Goal: Task Accomplishment & Management: Manage account settings

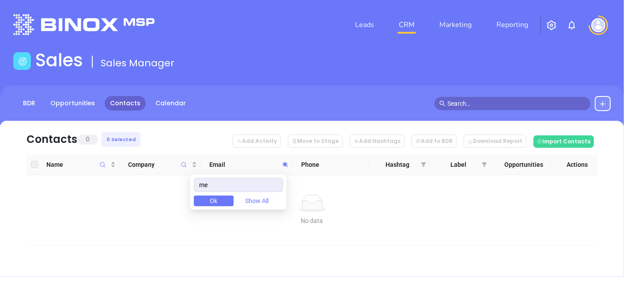
type input "m"
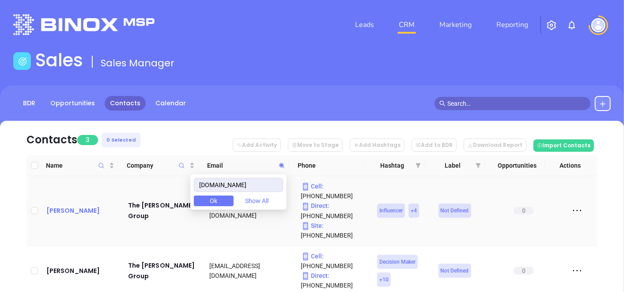
type input "barclayinsurance.com"
click at [74, 205] on div "Gordon Hudson" at bounding box center [80, 210] width 69 height 11
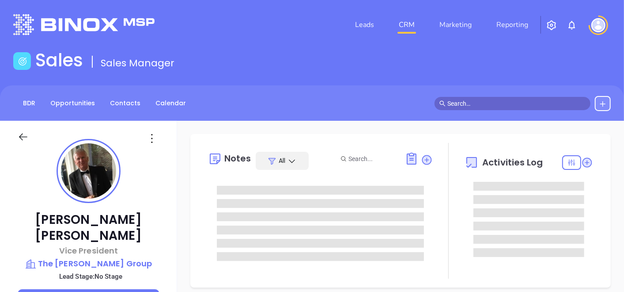
type input "09/30/2025"
type input "Gissela Vargas"
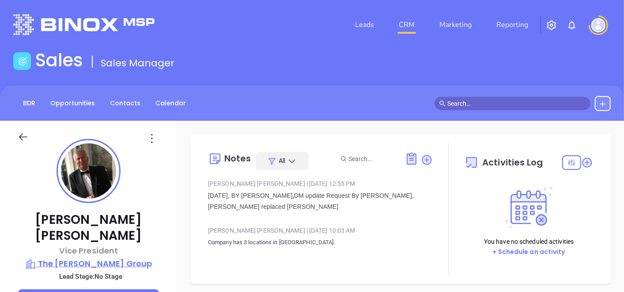
click at [71, 257] on p "The Barclay Group" at bounding box center [89, 263] width 142 height 12
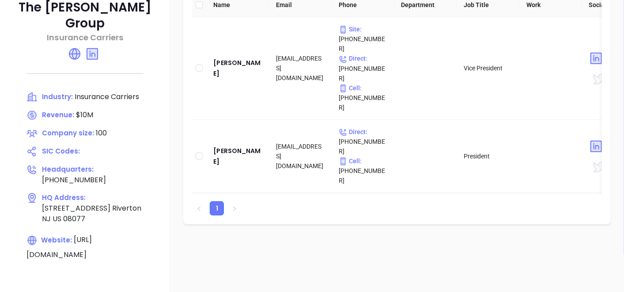
scroll to position [196, 0]
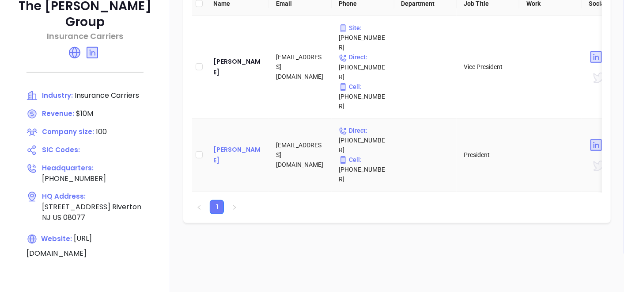
click at [246, 144] on div "John Latimer" at bounding box center [237, 154] width 49 height 21
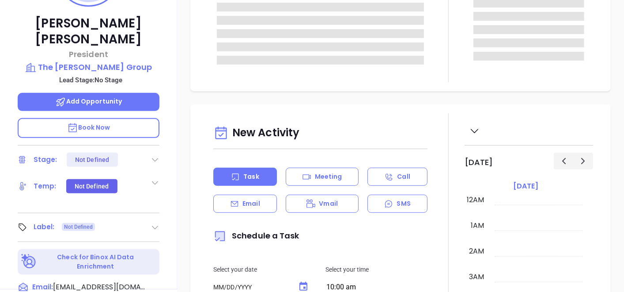
type input "09/30/2025"
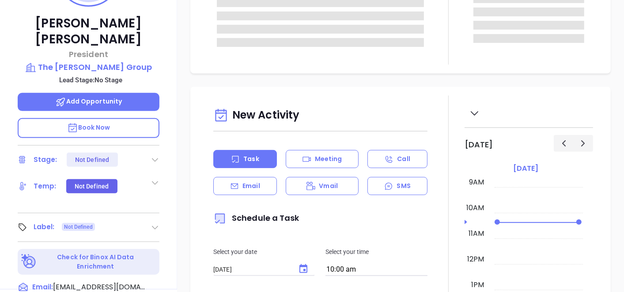
type input "Gissela Vargas"
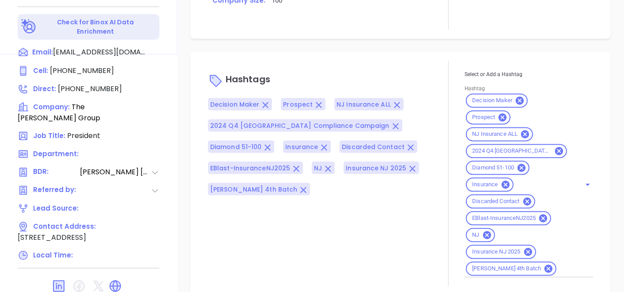
scroll to position [447, 0]
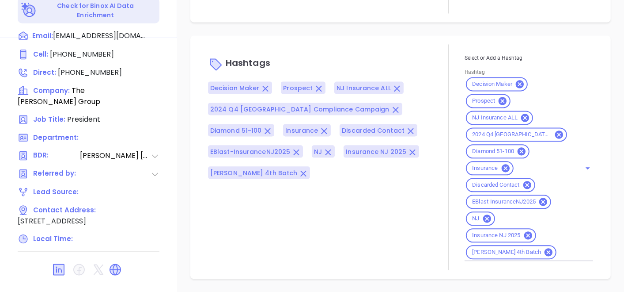
click at [199, 64] on div "Hashtags Decision Maker Prospect NJ Insurance ALL 2024 Q4 NJ Compliance Campaig…" at bounding box center [400, 157] width 403 height 225
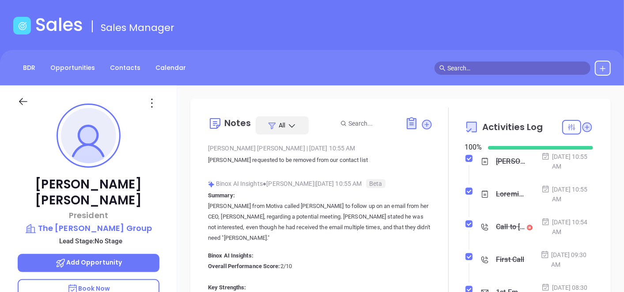
scroll to position [0, 0]
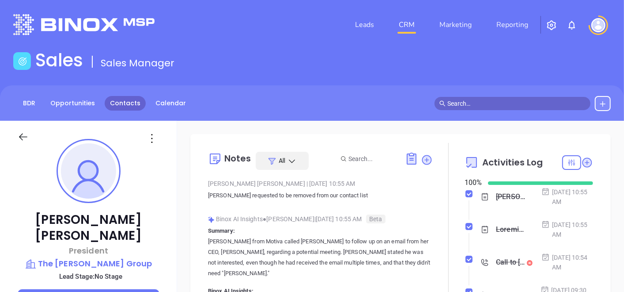
click at [122, 108] on link "Contacts" at bounding box center [125, 103] width 41 height 15
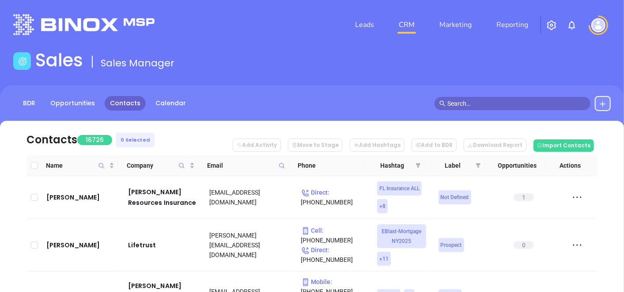
click at [284, 163] on icon at bounding box center [282, 165] width 7 height 7
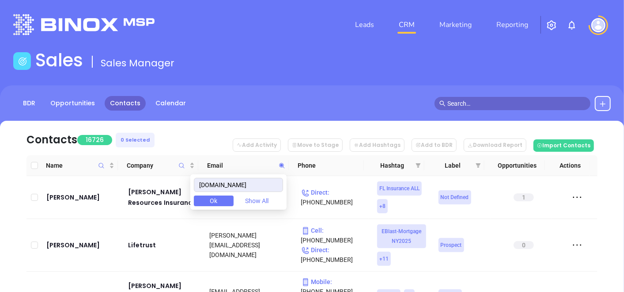
scroll to position [0, 6]
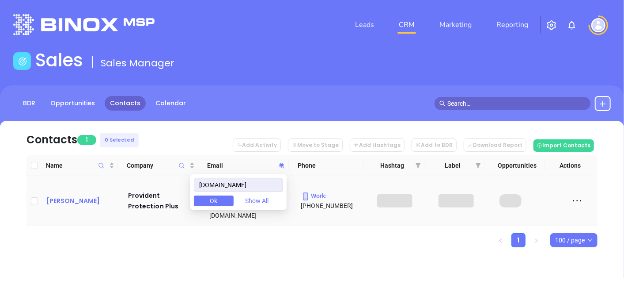
type input "providentprotectionplus.com"
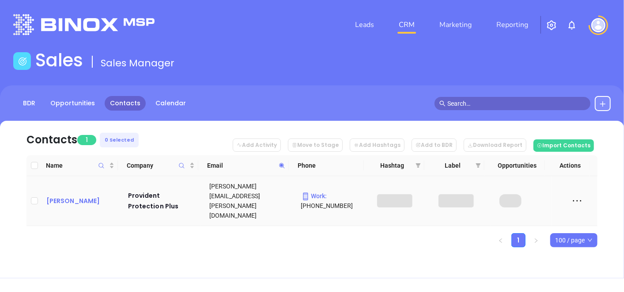
scroll to position [0, 0]
click at [86, 195] on div "Noranne Sharov" at bounding box center [80, 200] width 69 height 11
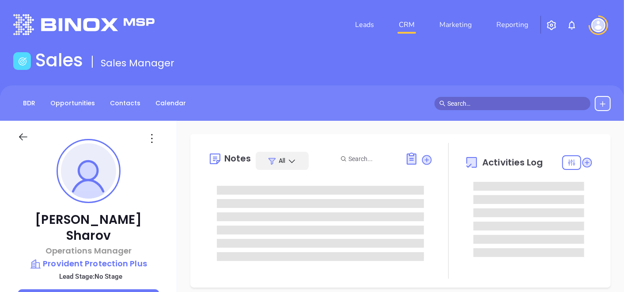
type input "09/30/2025"
type input "Gissela Vargas"
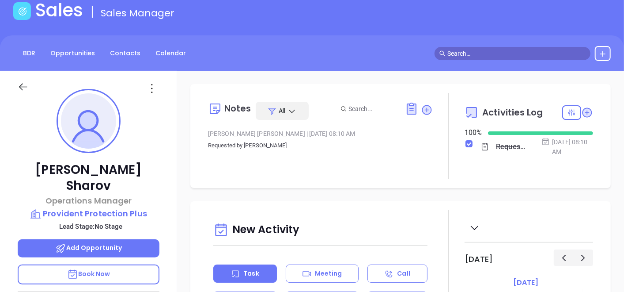
scroll to position [0, 0]
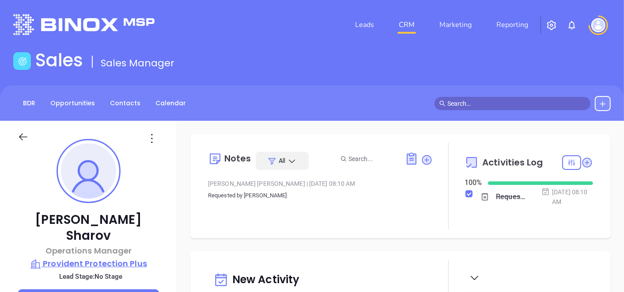
click at [139, 257] on p "Provident Protection Plus" at bounding box center [89, 263] width 142 height 12
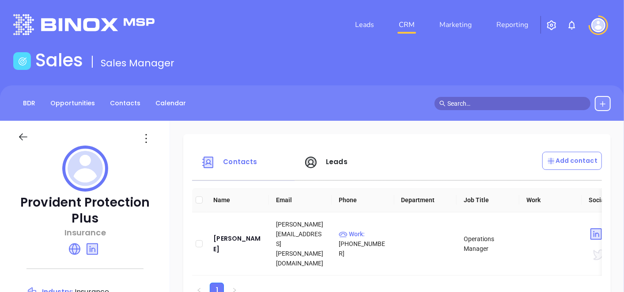
click at [153, 143] on icon at bounding box center [146, 138] width 14 height 14
click at [185, 150] on li "Edit" at bounding box center [214, 155] width 91 height 19
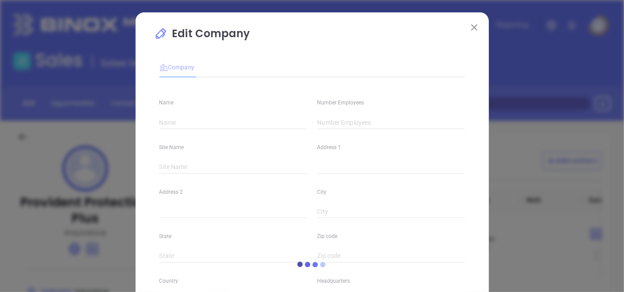
type input "Provident Protection Plus"
type input "64"
type input "(888) 990-0526"
type input "Insurance"
type input "https://www.providentprotectionplus.com/"
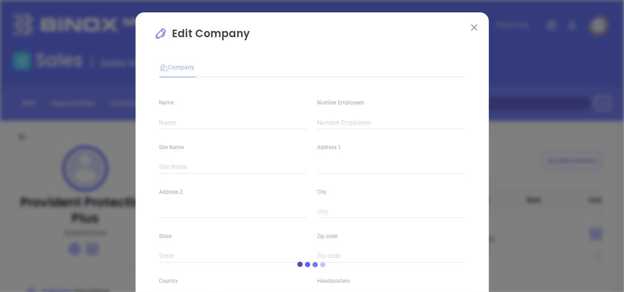
type input "https://www.linkedin.com/company/providentprotectionplus/"
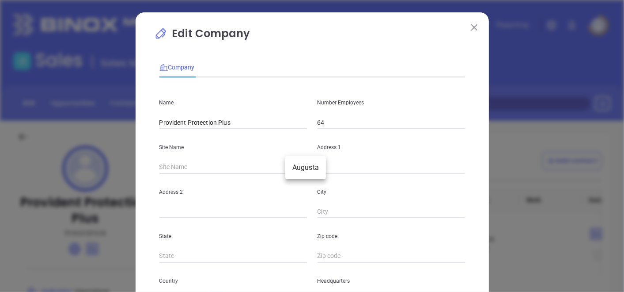
click at [292, 167] on body "Leads CRM Marketing Reporting Financial Leads Leads Sales Sales Manager BDR Opp…" at bounding box center [312, 146] width 624 height 292
click at [292, 167] on li "Augusta" at bounding box center [305, 167] width 41 height 16
type input "Augusta"
type input "PO Box 4"
type input "Augusta"
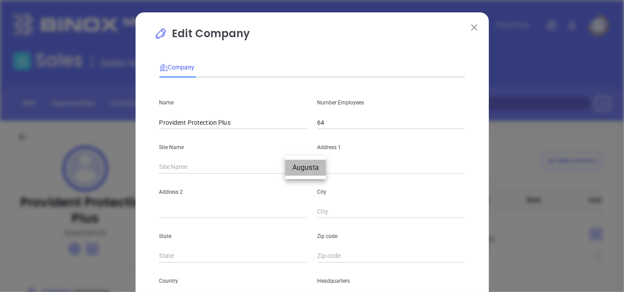
type input "NJ"
type input "7822"
type input "90881"
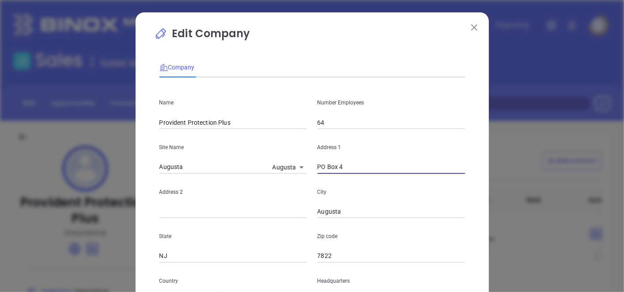
click at [346, 170] on input "PO Box 4" at bounding box center [392, 166] width 148 height 13
type input "P"
paste input "96 US Hwy 206 PO Box 4 Augusta, New Jersey 07822-2019"
drag, startPoint x: 427, startPoint y: 167, endPoint x: 467, endPoint y: 172, distance: 40.5
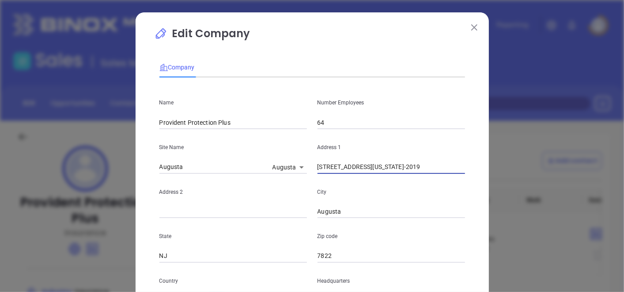
click at [467, 172] on div "Edit Company Company Name Provident Protection Plus Number Employees 64 Site Na…" at bounding box center [312, 253] width 353 height 482
type input "96 US Hwy 206 PO Box 4 Augusta, New Jersey 07822-2019"
click at [337, 257] on input "7822" at bounding box center [392, 255] width 148 height 13
type input "7"
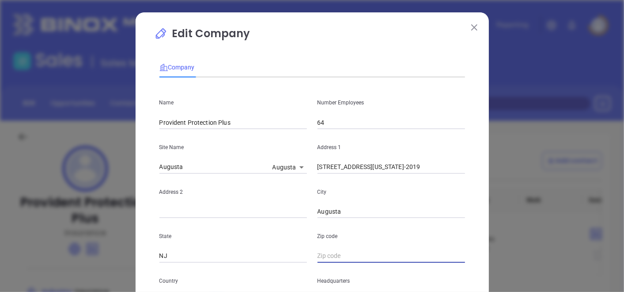
paste input "07822-2019"
type input "07822-2019"
drag, startPoint x: 358, startPoint y: 167, endPoint x: 383, endPoint y: 168, distance: 24.8
click at [383, 168] on input "96 US Hwy 206 PO Box 4 Augusta, New Jersey 07822-2019" at bounding box center [392, 166] width 148 height 13
click at [221, 218] on div "State NJ" at bounding box center [233, 240] width 158 height 45
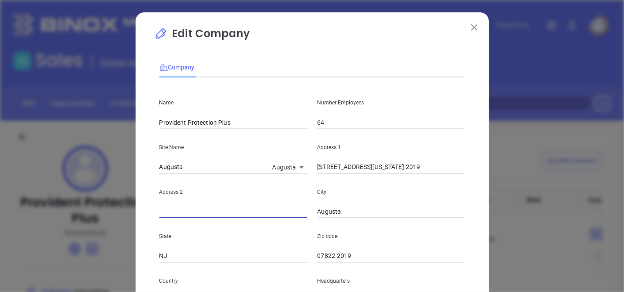
click at [227, 212] on input "text" at bounding box center [233, 211] width 148 height 13
paste input "PO Box 4"
type input "PO Box 4"
drag, startPoint x: 360, startPoint y: 171, endPoint x: 542, endPoint y: 169, distance: 182.4
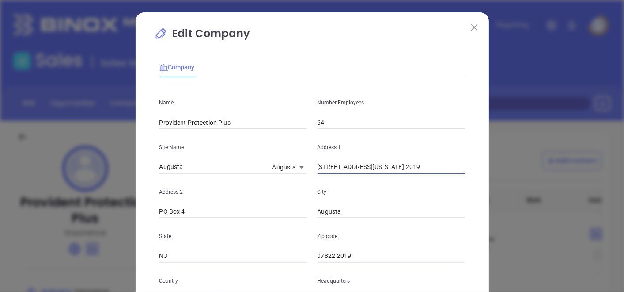
click at [542, 169] on div "Edit Company Company Name Provident Protection Plus Number Employees 64 Site Na…" at bounding box center [312, 146] width 624 height 292
type input "96 US Hwy 206"
click at [479, 238] on div "Edit Company Company Name Provident Protection Plus Number Employees 64 Site Na…" at bounding box center [312, 253] width 353 height 482
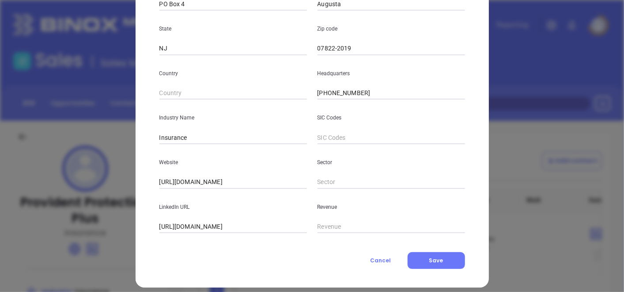
scroll to position [215, 0]
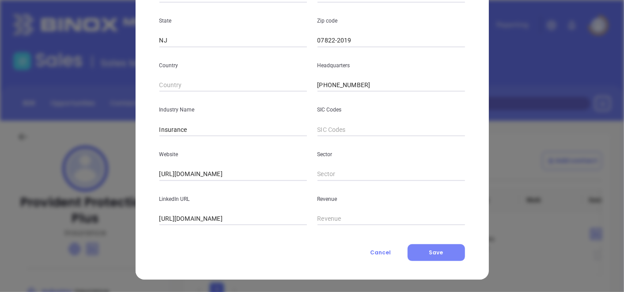
click at [444, 252] on button "Save" at bounding box center [436, 252] width 57 height 17
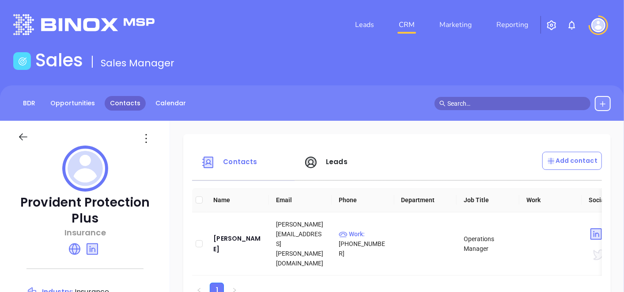
click at [124, 101] on link "Contacts" at bounding box center [125, 103] width 41 height 15
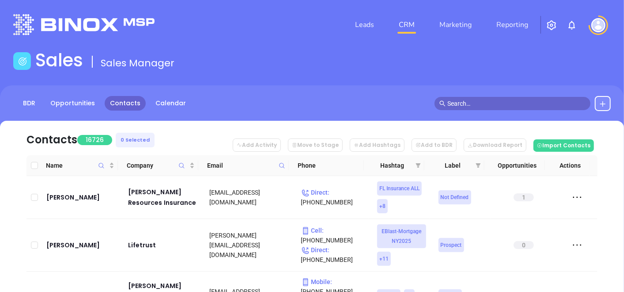
click at [281, 169] on icon at bounding box center [282, 165] width 7 height 7
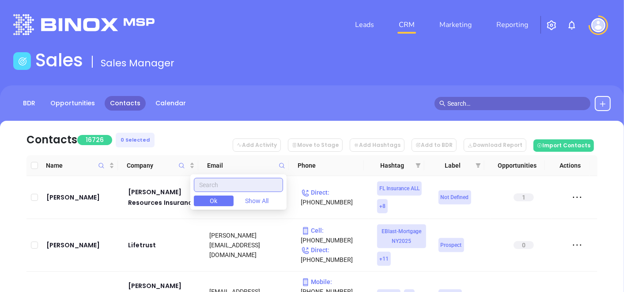
paste input "providentprotectionplus.com"
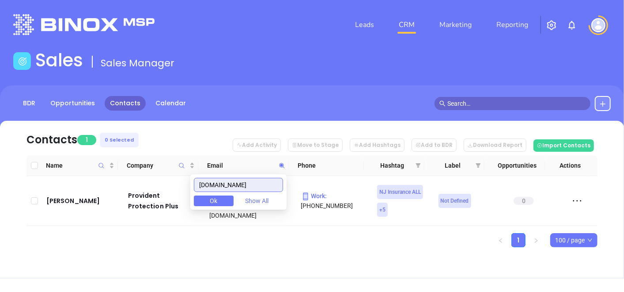
drag, startPoint x: 279, startPoint y: 189, endPoint x: 155, endPoint y: 229, distance: 129.5
click at [155, 229] on body "Leads CRM Marketing Reporting Financial Leads Leads Sales Sales Manager BDR Opp…" at bounding box center [312, 146] width 624 height 292
type input "providentprotectionplus.com"
paste input "wbgrantagency.com"
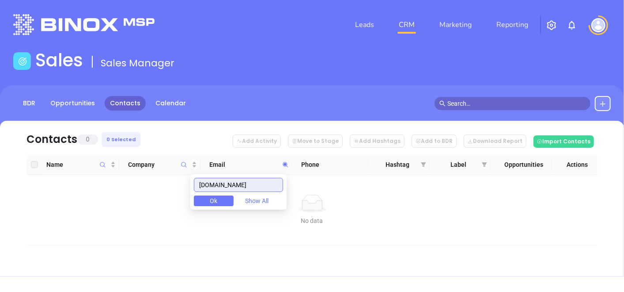
type input "wbgrantagency.com"
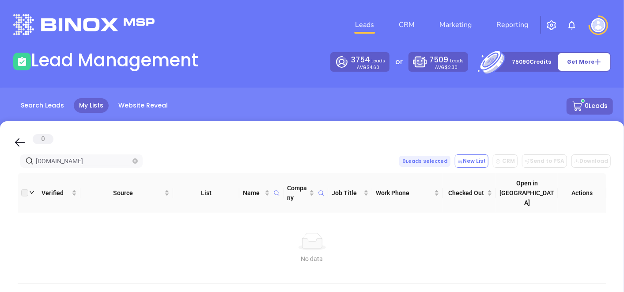
click at [133, 162] on icon "close-circle" at bounding box center [135, 160] width 5 height 5
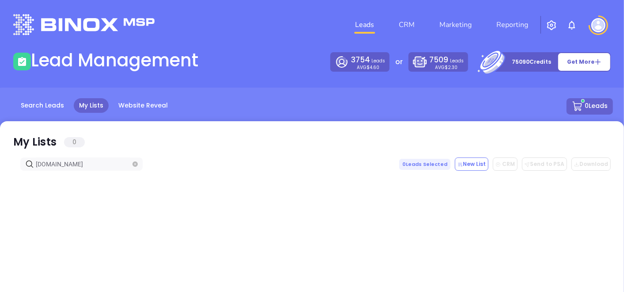
type input "[DOMAIN_NAME]"
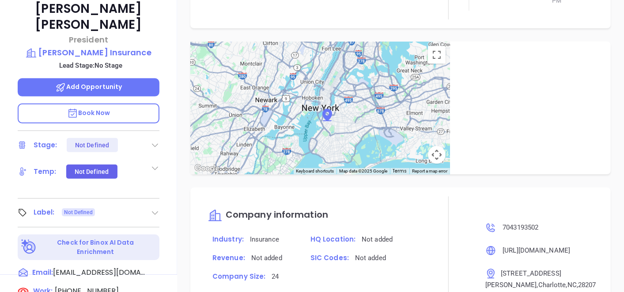
scroll to position [275, 0]
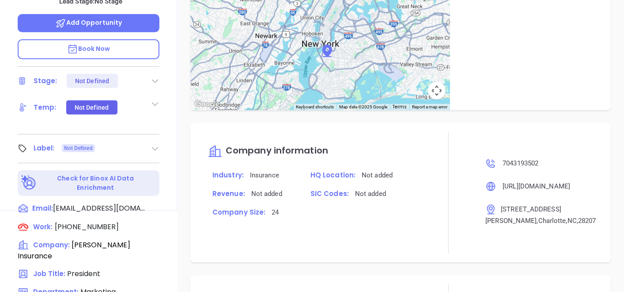
click at [151, 144] on icon at bounding box center [155, 148] width 9 height 9
click at [174, 162] on div "Archie Litaker President Litaker Insurance Lead Stage: No Stage Add Opportunity…" at bounding box center [88, 28] width 177 height 364
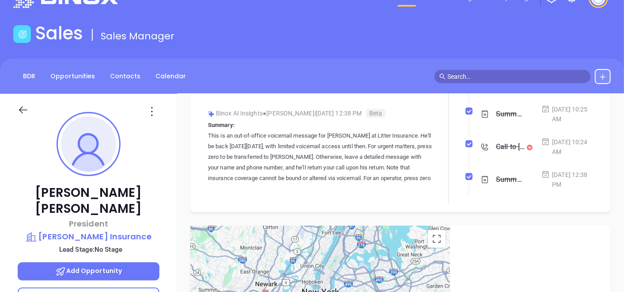
scroll to position [0, 0]
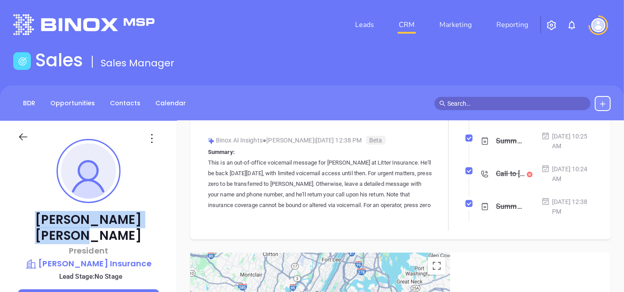
drag, startPoint x: 40, startPoint y: 212, endPoint x: 132, endPoint y: 214, distance: 91.4
click at [132, 214] on p "Archie Litaker" at bounding box center [89, 228] width 142 height 32
copy p "Archie Litaker"
click at [98, 257] on p "Litaker Insurance" at bounding box center [89, 263] width 142 height 12
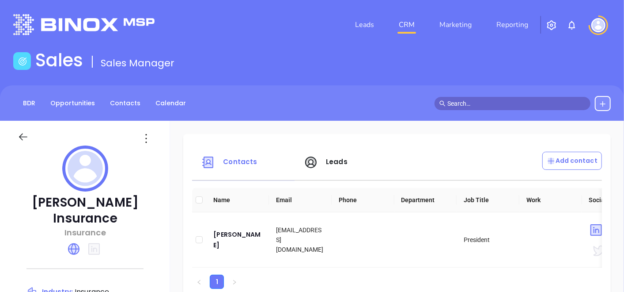
click at [48, 202] on p "Litaker Insurance" at bounding box center [85, 210] width 135 height 32
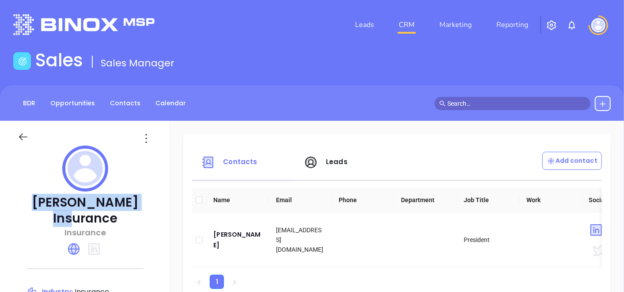
drag, startPoint x: 34, startPoint y: 201, endPoint x: 153, endPoint y: 195, distance: 119.9
click at [152, 195] on p "Litaker Insurance" at bounding box center [85, 210] width 135 height 32
copy p "Litaker Insurance"
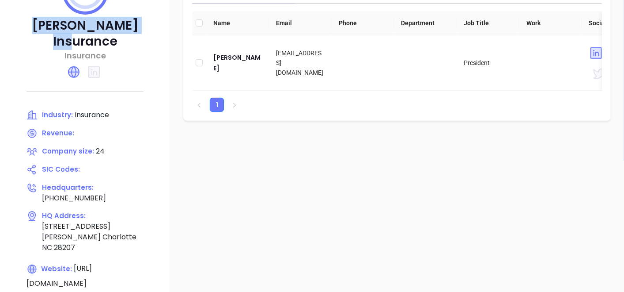
scroll to position [157, 0]
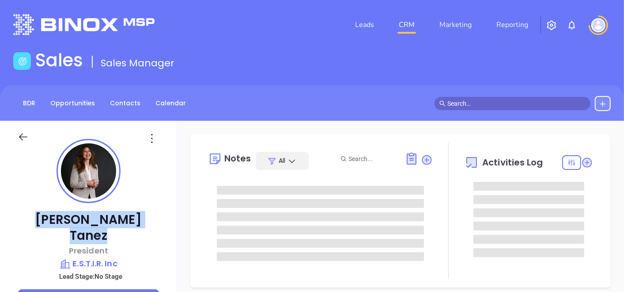
drag, startPoint x: 49, startPoint y: 220, endPoint x: 131, endPoint y: 211, distance: 82.6
copy p "[PERSON_NAME]"
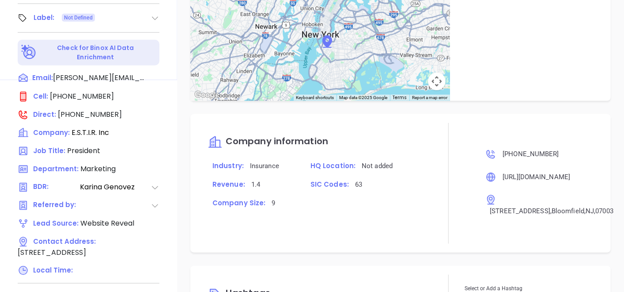
scroll to position [447, 0]
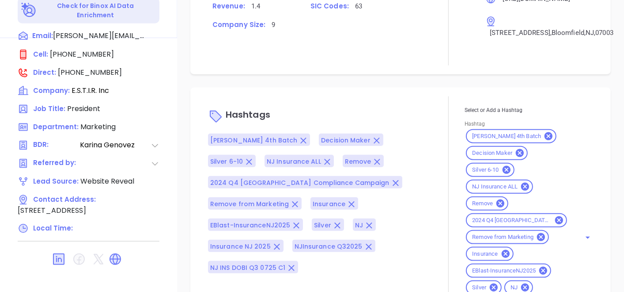
scroll to position [232, 0]
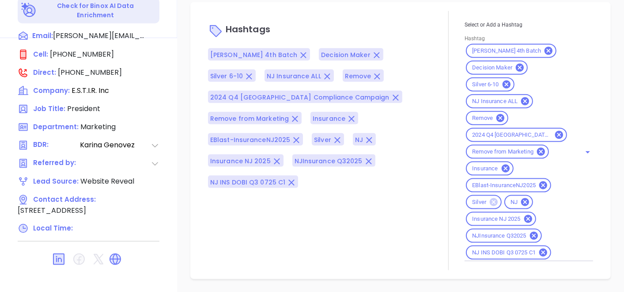
click at [492, 201] on icon at bounding box center [494, 202] width 8 height 8
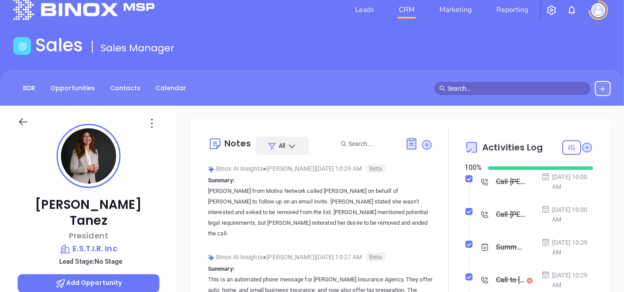
scroll to position [0, 0]
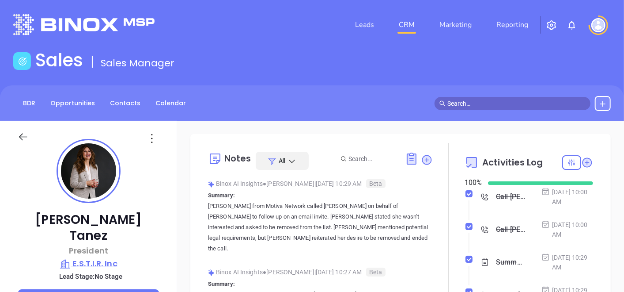
click at [95, 257] on p "E.S.T.I.R. Inc" at bounding box center [89, 263] width 142 height 12
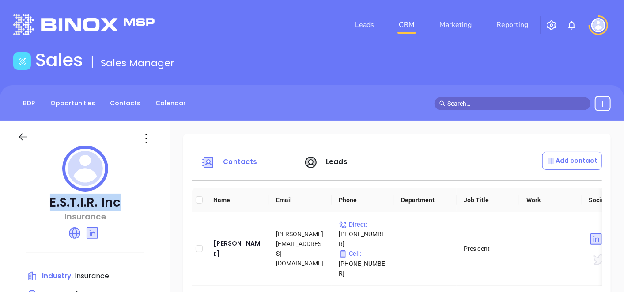
drag, startPoint x: 45, startPoint y: 200, endPoint x: 121, endPoint y: 204, distance: 75.6
click at [121, 204] on p "E.S.T.I.R. Inc" at bounding box center [85, 202] width 135 height 16
copy p "E.S.T.I.R. Inc"
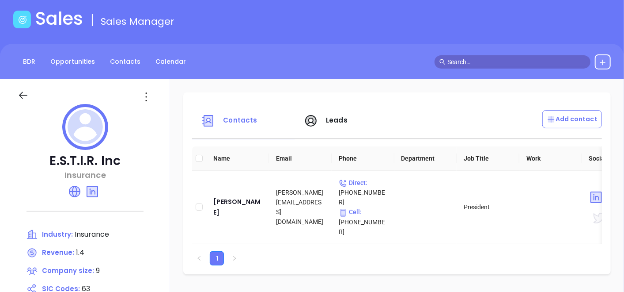
scroll to position [39, 0]
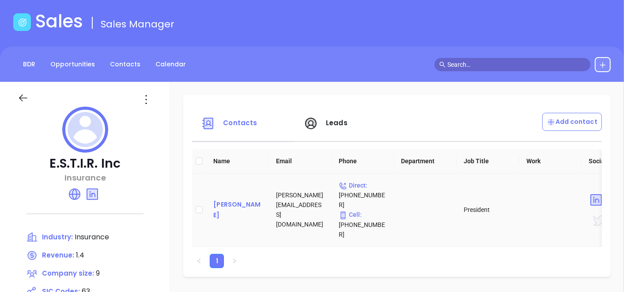
click at [243, 199] on div "[PERSON_NAME]" at bounding box center [237, 209] width 49 height 21
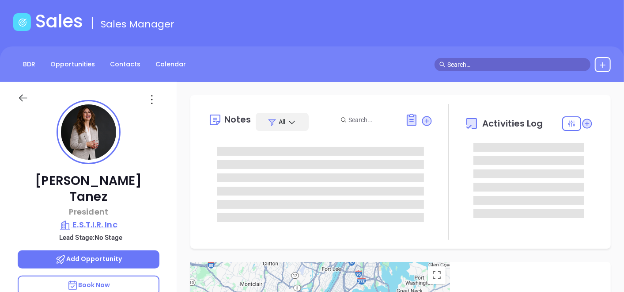
click at [154, 218] on p "E.S.T.I.R. Inc" at bounding box center [89, 224] width 142 height 12
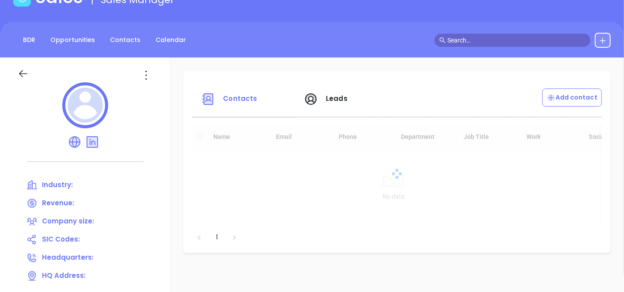
scroll to position [78, 0]
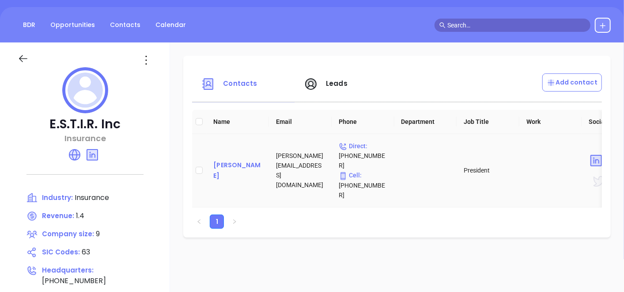
click at [244, 163] on div "[PERSON_NAME]" at bounding box center [237, 169] width 49 height 21
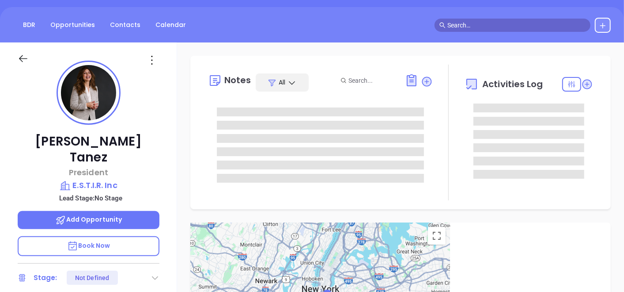
click at [175, 172] on div "[PERSON_NAME] President E.S.T.I.R. Inc Lead Stage: No Stage Add Opportunity Boo…" at bounding box center [88, 224] width 177 height 364
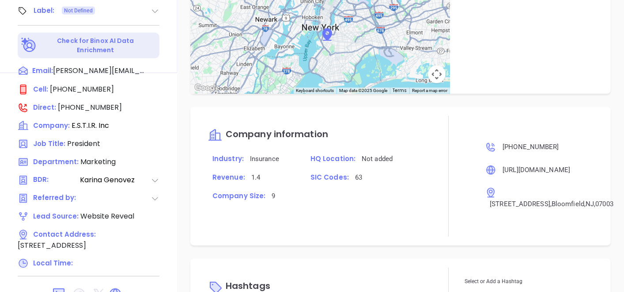
scroll to position [447, 0]
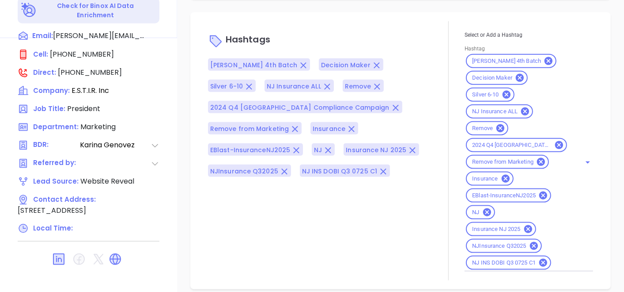
scroll to position [232, 0]
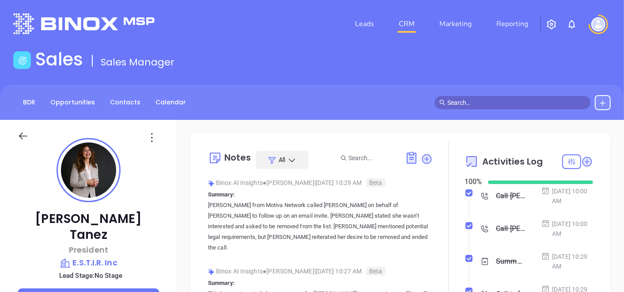
scroll to position [0, 0]
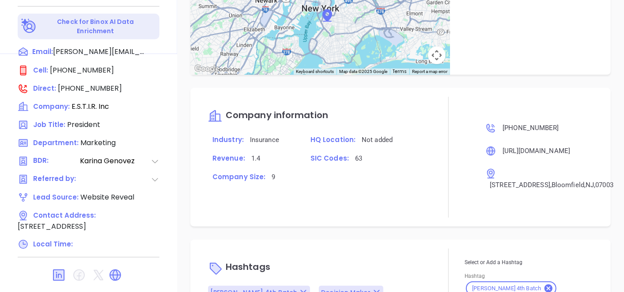
scroll to position [432, 0]
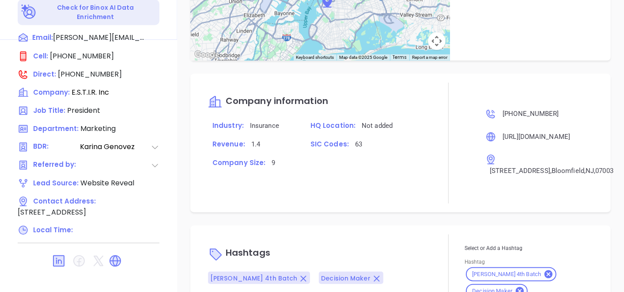
scroll to position [447, 0]
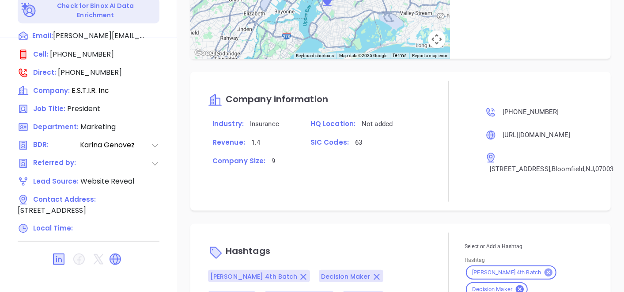
click at [544, 277] on icon at bounding box center [549, 272] width 10 height 10
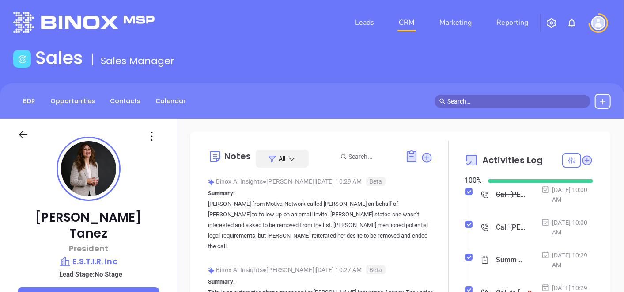
scroll to position [0, 0]
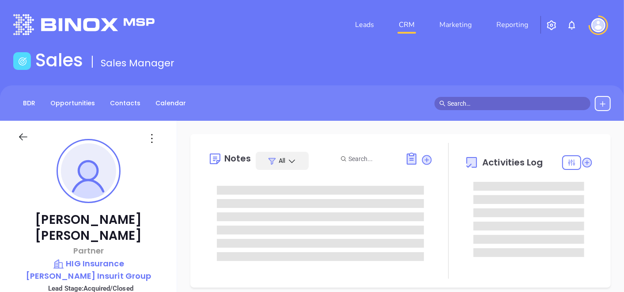
type input "[DATE]"
type input "[PERSON_NAME]"
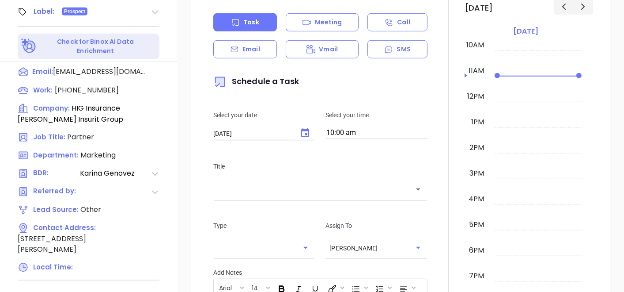
scroll to position [447, 0]
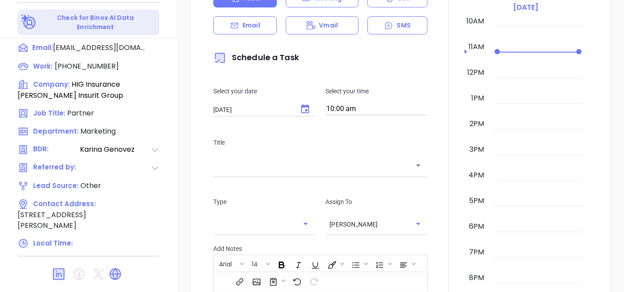
click at [437, 245] on div at bounding box center [449, 180] width 32 height 491
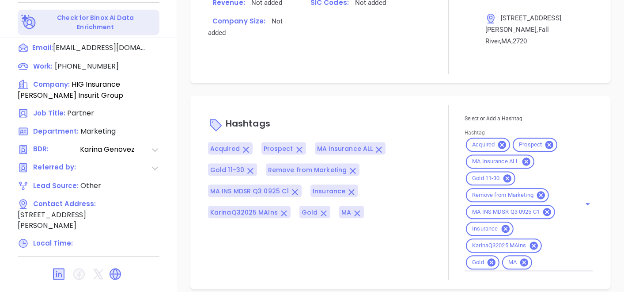
scroll to position [671, 0]
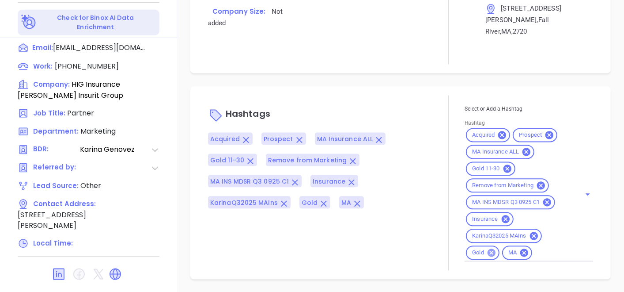
click at [488, 256] on icon at bounding box center [492, 253] width 10 height 10
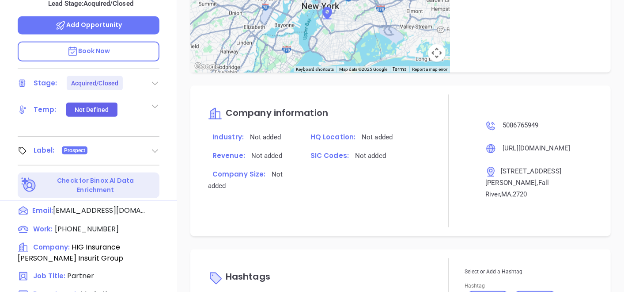
scroll to position [290, 0]
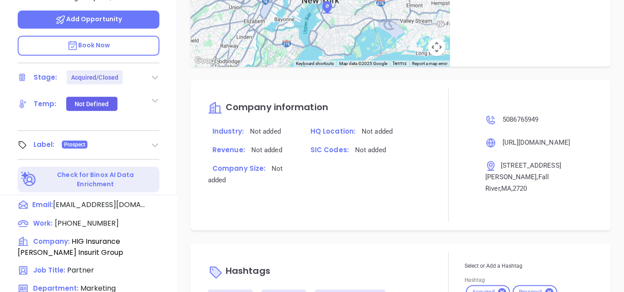
click at [148, 138] on div "Label: Prospect" at bounding box center [89, 145] width 142 height 14
click at [152, 140] on icon at bounding box center [155, 144] width 9 height 9
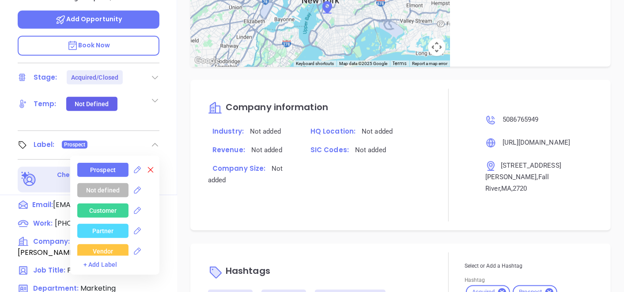
click at [147, 165] on icon at bounding box center [150, 169] width 9 height 9
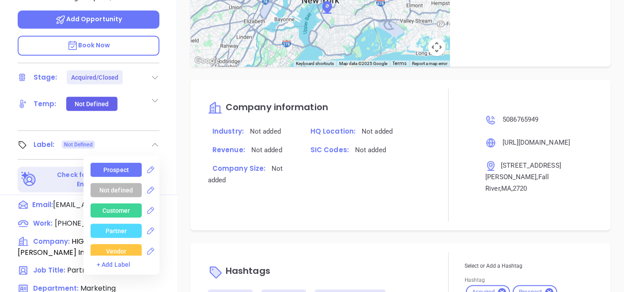
click at [182, 133] on div "Notes All Binox AI Insights ● Karina Genovez | Sep 29, 2025 11:16 AM Beta Summa…" at bounding box center [400, 139] width 447 height 618
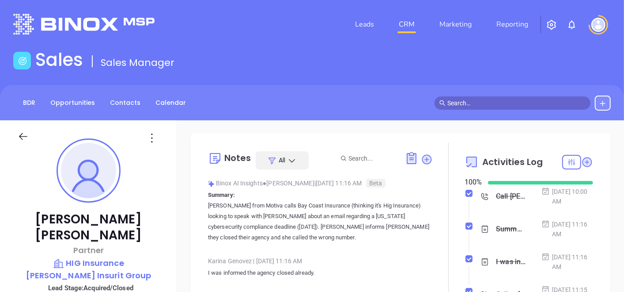
scroll to position [0, 0]
click at [153, 140] on icon at bounding box center [152, 138] width 14 height 14
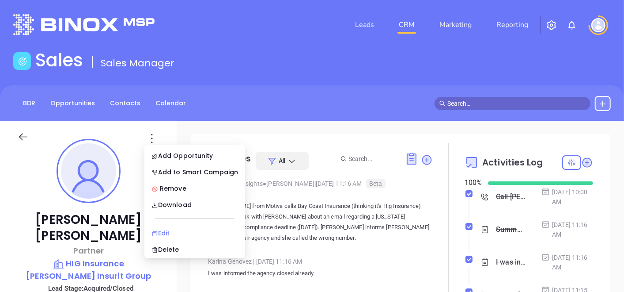
click at [186, 230] on div "Edit" at bounding box center [195, 233] width 87 height 10
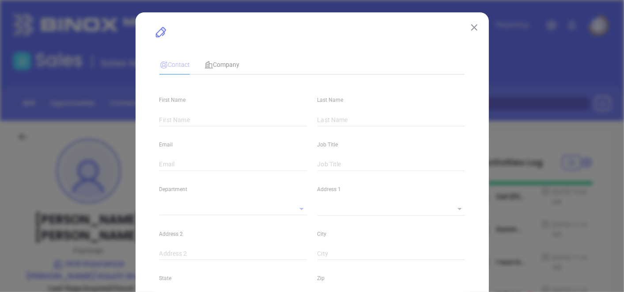
type input "Paul"
type input "Burke"
type input "pburke@hadleyinsurit.com"
type input "Partner"
type input "1"
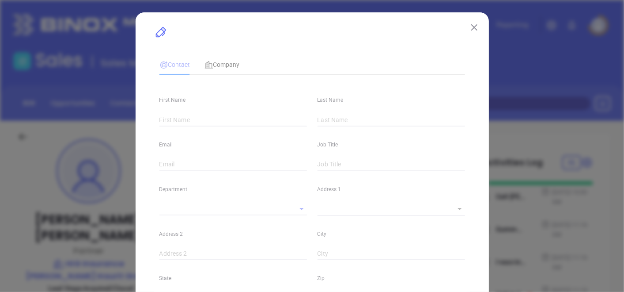
type input "www.linkedin.com/in/thomas-cote-b0b63b15"
type input "Marketing"
type input "Other"
type input "[PERSON_NAME]"
type input "Acquired/Closed"
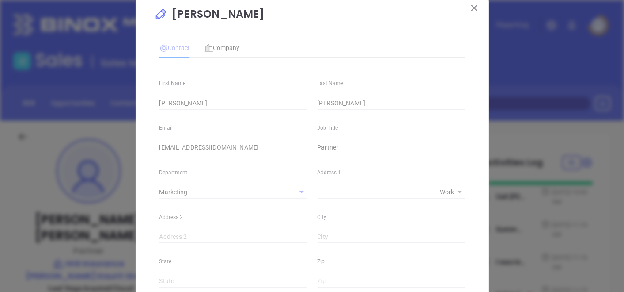
type input "(508) 676-5949"
type input "1"
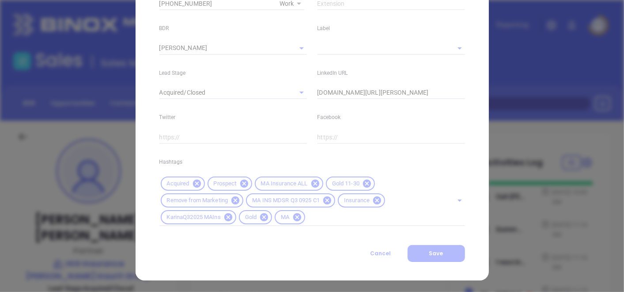
scroll to position [386, 0]
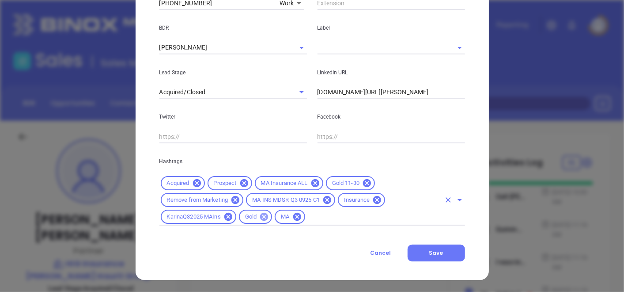
click at [265, 219] on icon at bounding box center [264, 217] width 10 height 10
click at [429, 249] on span "Save" at bounding box center [436, 253] width 14 height 8
